Goal: Book appointment/travel/reservation

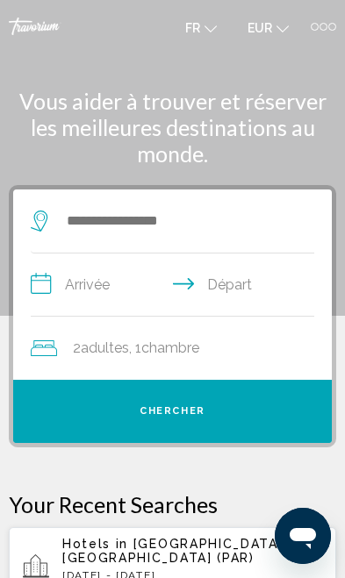
click at [185, 548] on span "[GEOGRAPHIC_DATA], [GEOGRAPHIC_DATA] (PAR)" at bounding box center [174, 551] width 225 height 28
click at [190, 553] on div "Hotels in [GEOGRAPHIC_DATA], [GEOGRAPHIC_DATA] ([GEOGRAPHIC_DATA]) [DATE] - [DA…" at bounding box center [192, 567] width 260 height 61
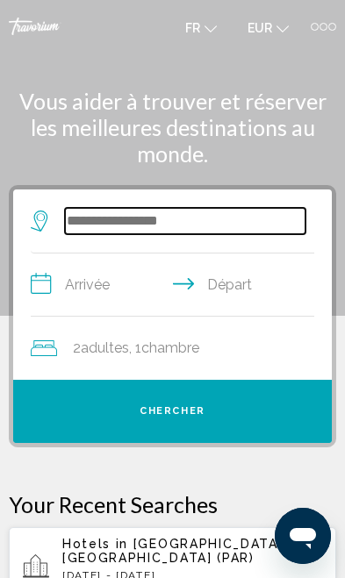
click at [107, 208] on input "Search widget" at bounding box center [185, 221] width 240 height 26
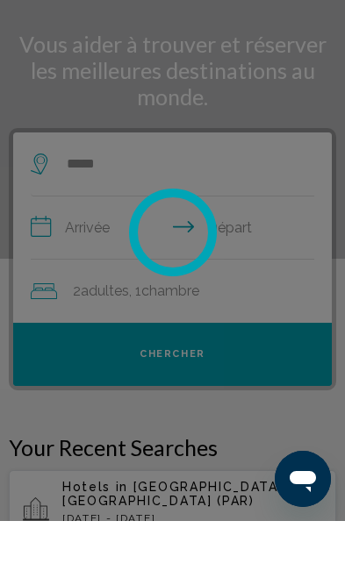
click at [95, 234] on div at bounding box center [172, 289] width 345 height 578
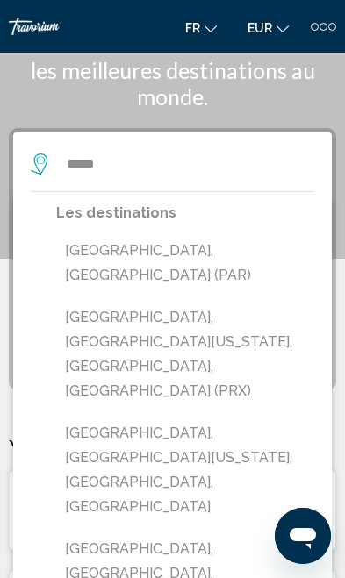
click at [75, 252] on button "[GEOGRAPHIC_DATA], [GEOGRAPHIC_DATA] (PAR)" at bounding box center [185, 263] width 258 height 58
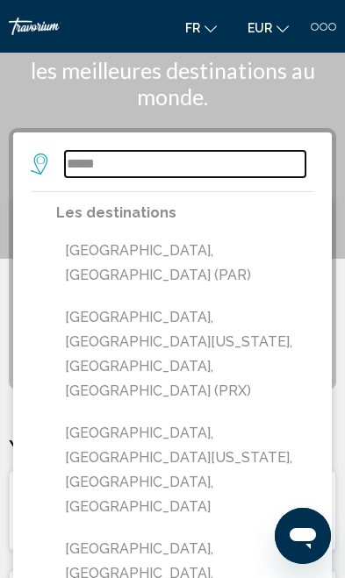
type input "**********"
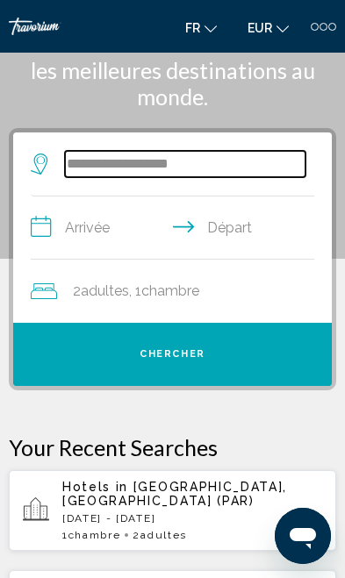
scroll to position [49, 0]
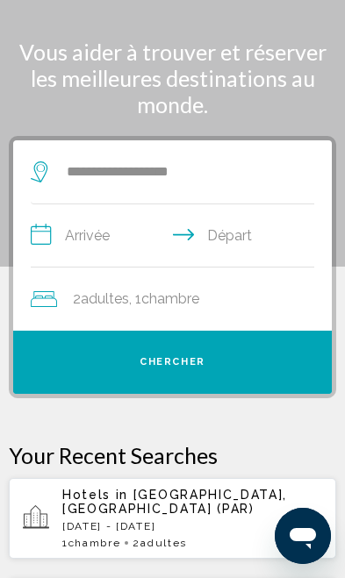
click at [83, 234] on input "**********" at bounding box center [176, 238] width 290 height 68
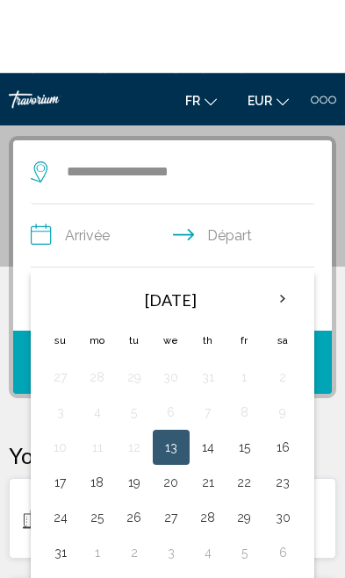
scroll to position [128, 0]
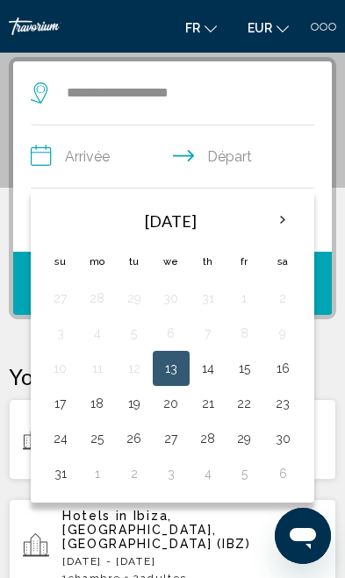
click at [274, 225] on th "Next month" at bounding box center [282, 220] width 39 height 39
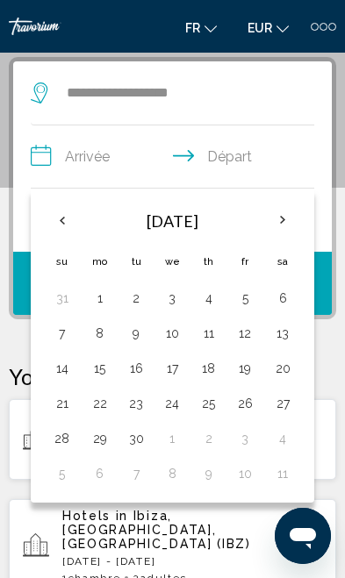
click at [269, 218] on th "Next month" at bounding box center [282, 220] width 39 height 39
click at [279, 216] on th "Next month" at bounding box center [282, 220] width 39 height 39
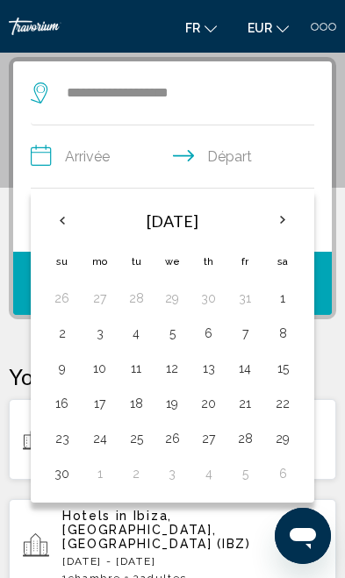
click at [238, 429] on button "28" at bounding box center [244, 438] width 17 height 25
click at [58, 478] on button "30" at bounding box center [62, 473] width 20 height 25
type input "**********"
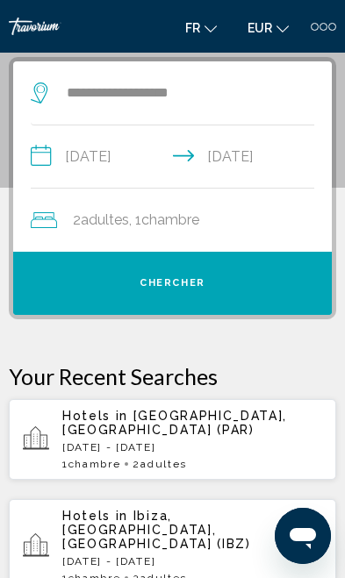
click at [176, 282] on span "Chercher" at bounding box center [172, 282] width 66 height 11
